Goal: Find specific page/section

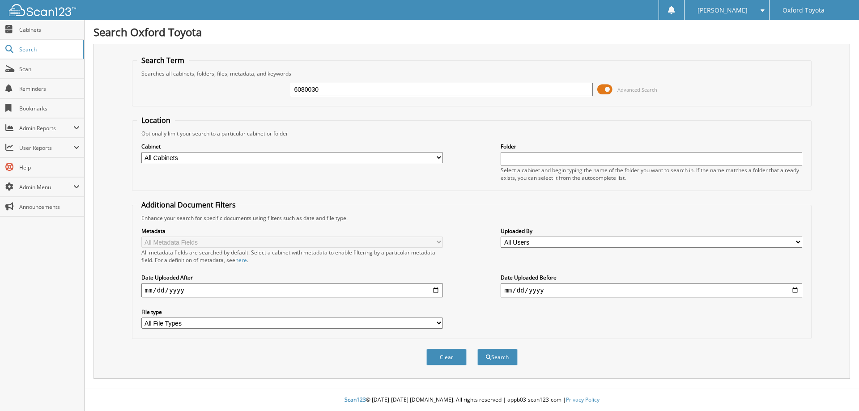
type input "6080030"
click at [477, 349] on button "Search" at bounding box center [497, 357] width 40 height 17
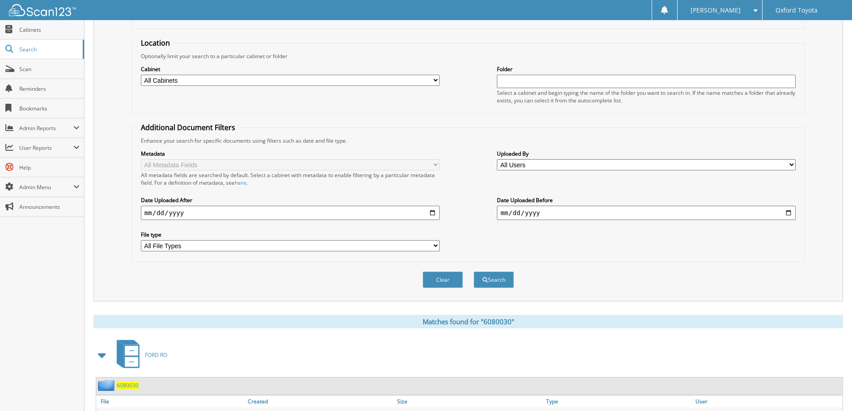
scroll to position [124, 0]
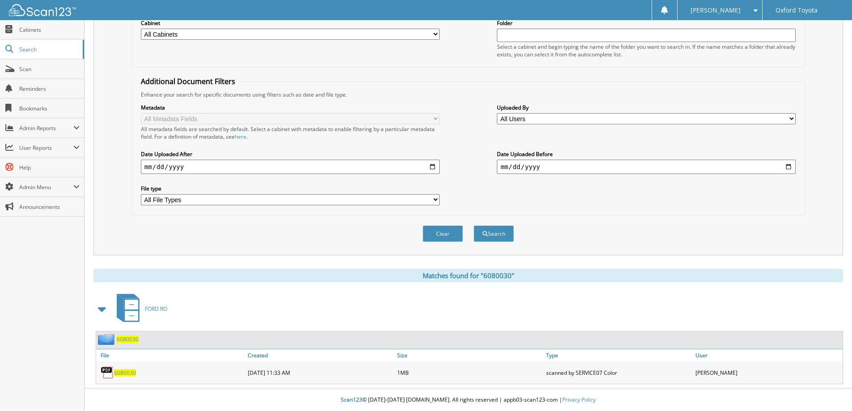
click at [130, 373] on span "6080030" at bounding box center [125, 373] width 22 height 8
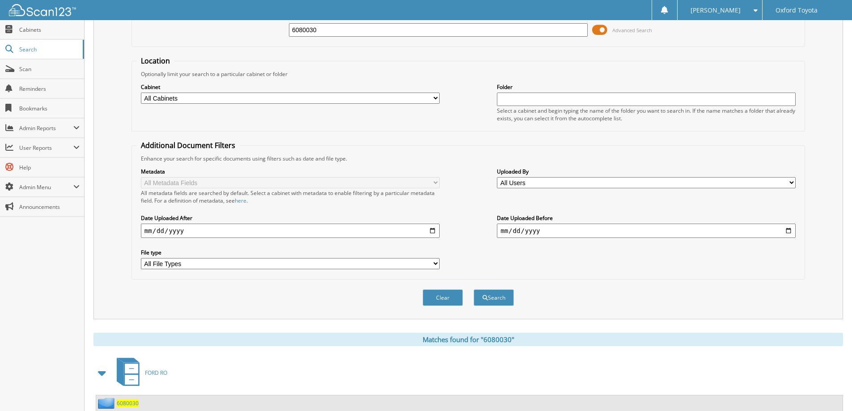
scroll to position [0, 0]
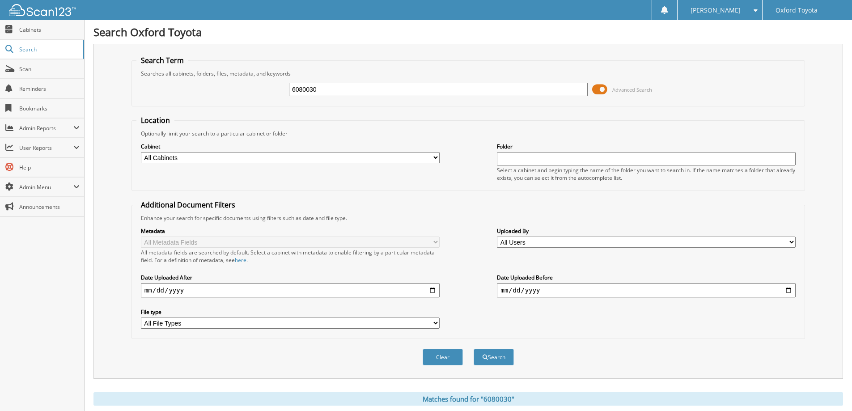
drag, startPoint x: 365, startPoint y: 88, endPoint x: 230, endPoint y: 90, distance: 135.1
click at [230, 90] on div "6080030 Advanced Search" at bounding box center [468, 89] width 664 height 24
type input "f5376"
click at [474, 349] on button "Search" at bounding box center [494, 357] width 40 height 17
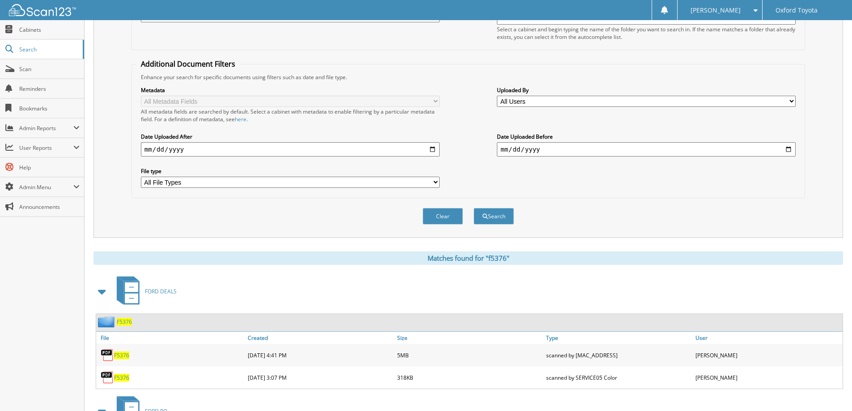
scroll to position [268, 0]
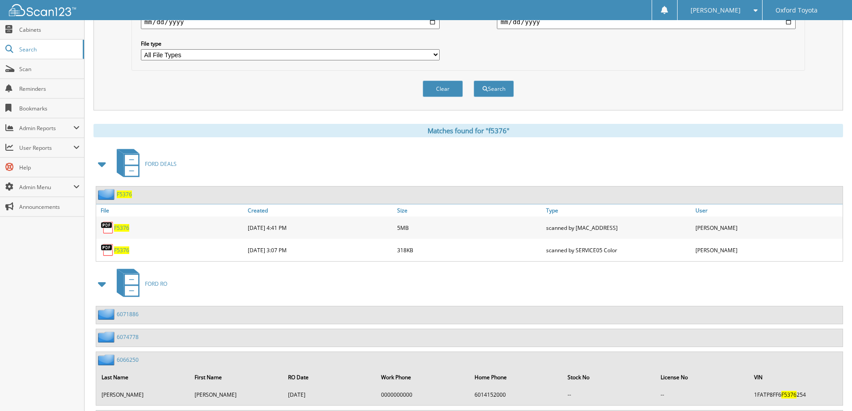
click at [119, 226] on span "F5376" at bounding box center [121, 228] width 15 height 8
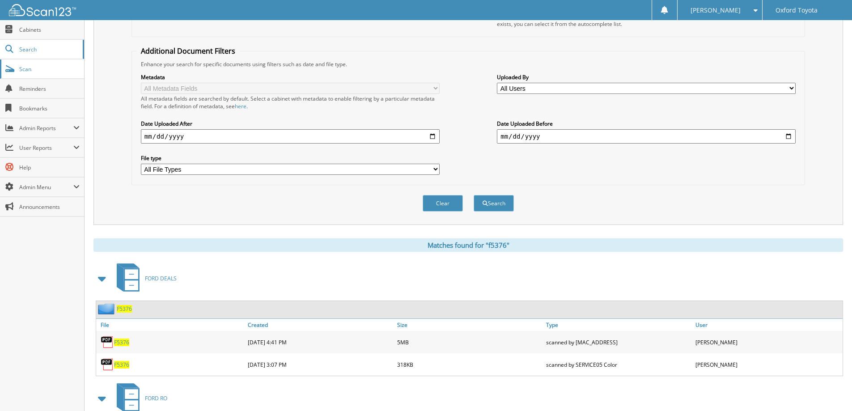
scroll to position [45, 0]
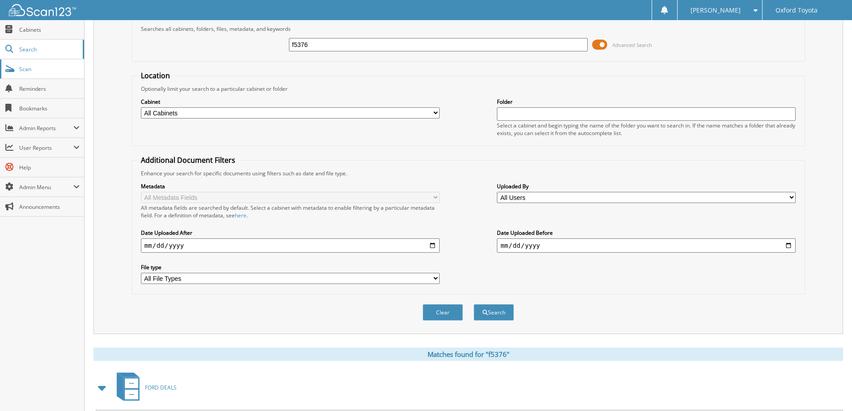
click at [51, 77] on link "Scan" at bounding box center [42, 69] width 84 height 19
